Goal: Check status: Check status

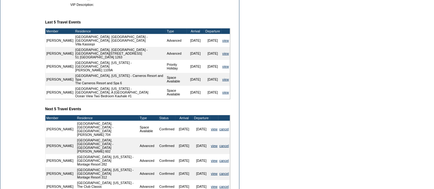
scroll to position [166, 0]
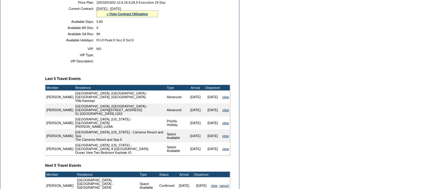
click at [115, 17] on div "» View Contract Utilization" at bounding box center [127, 13] width 62 height 7
click at [110, 14] on link "» View Contract Utilization" at bounding box center [126, 14] width 41 height 4
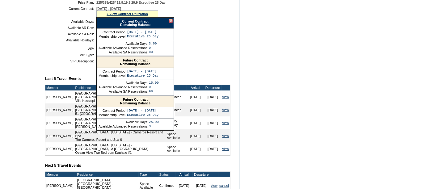
click at [125, 60] on link "Future Contract" at bounding box center [135, 60] width 25 height 4
click at [20, 96] on td "Dashboard Personal Info Business Info Address Info Web Access Notes Current Res…" at bounding box center [21, 83] width 42 height 378
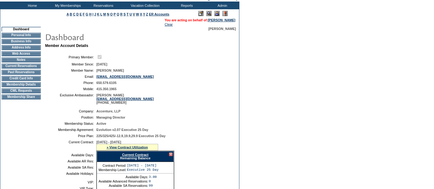
scroll to position [0, 0]
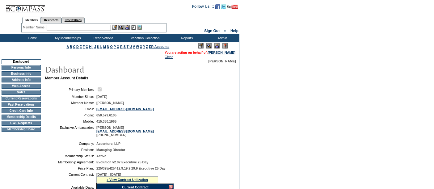
click at [85, 21] on link "Reservations" at bounding box center [72, 20] width 23 height 6
click at [63, 27] on input "text" at bounding box center [58, 28] width 27 height 6
paste input "1818664"
type input "1818664"
click at [77, 28] on img at bounding box center [75, 27] width 5 height 5
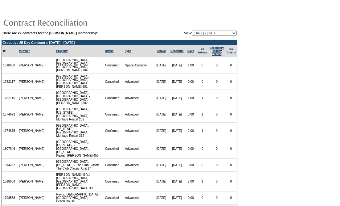
scroll to position [20, 0]
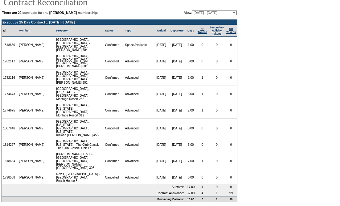
drag, startPoint x: 16, startPoint y: 156, endPoint x: 2, endPoint y: 156, distance: 13.6
click at [2, 156] on td "1818664" at bounding box center [10, 161] width 16 height 20
copy td "1818664"
